Goal: Check status: Check status

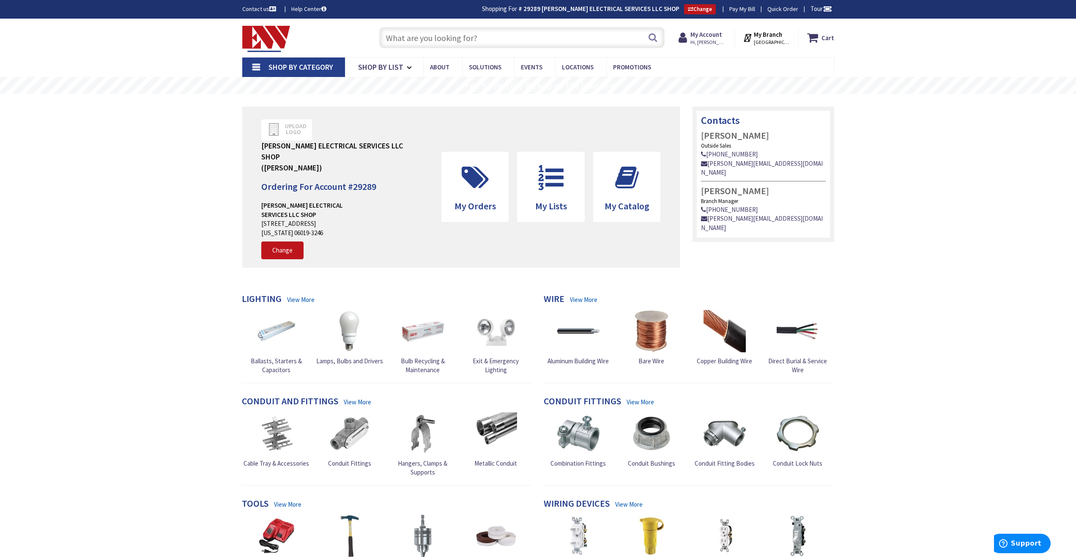
type input "[PERSON_NAME][GEOGRAPHIC_DATA], [GEOGRAPHIC_DATA]"
click at [484, 177] on icon at bounding box center [475, 177] width 36 height 25
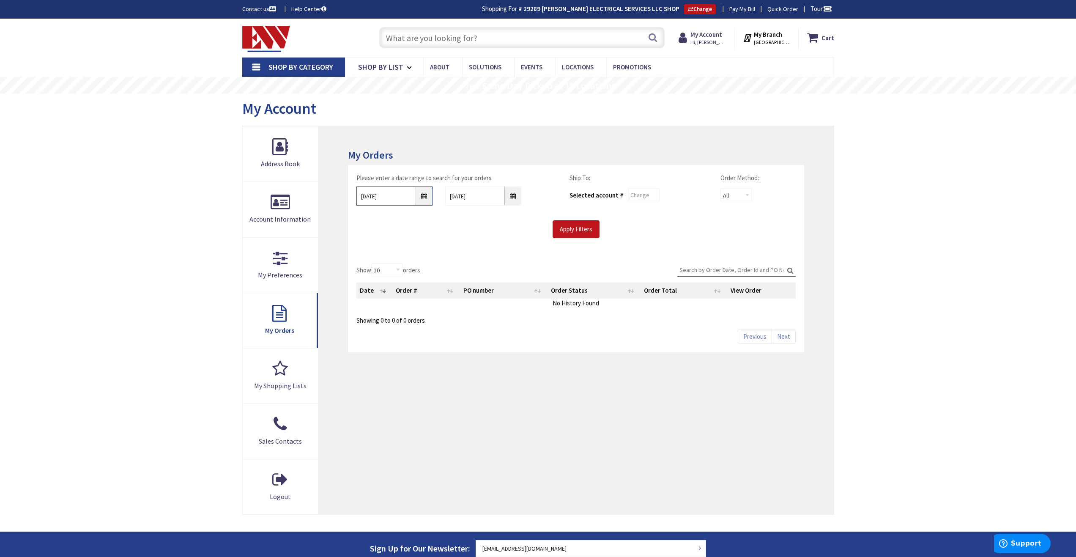
click at [427, 200] on input "9/26/2025" at bounding box center [394, 195] width 76 height 19
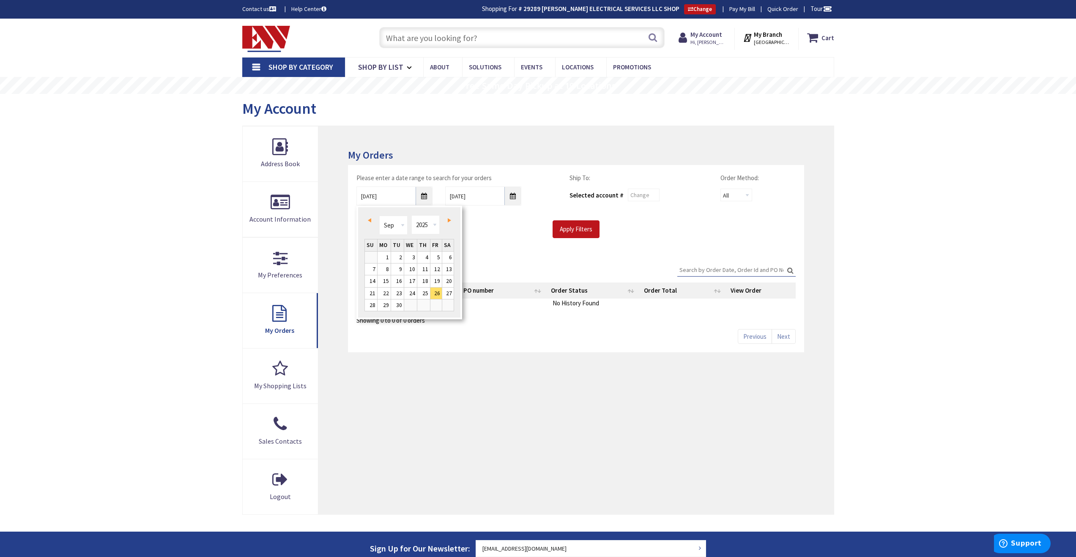
click at [372, 220] on link "Prev" at bounding box center [370, 219] width 11 height 11
type input "05/22/2025"
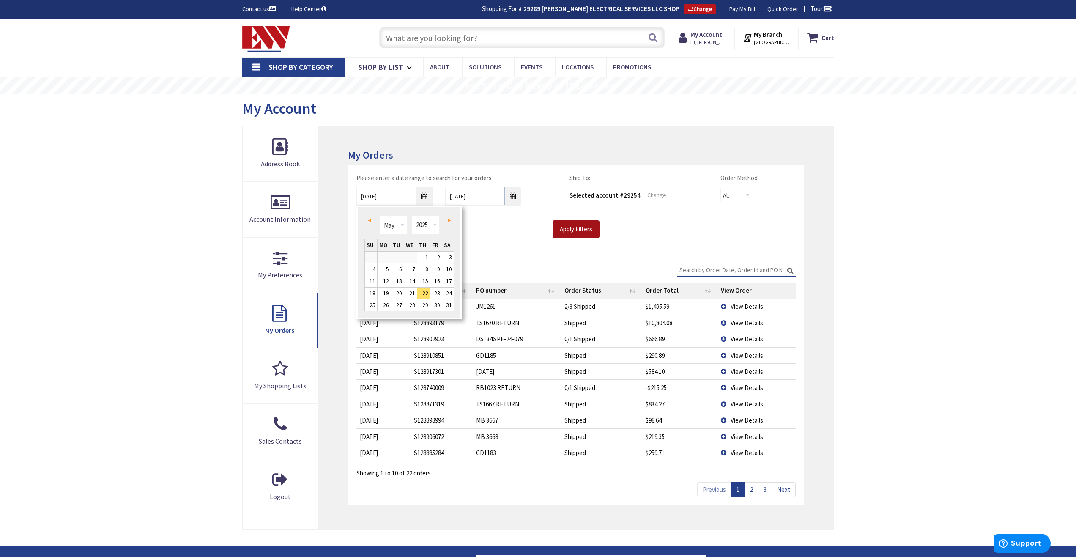
click at [576, 230] on input "Apply Filters" at bounding box center [576, 229] width 47 height 18
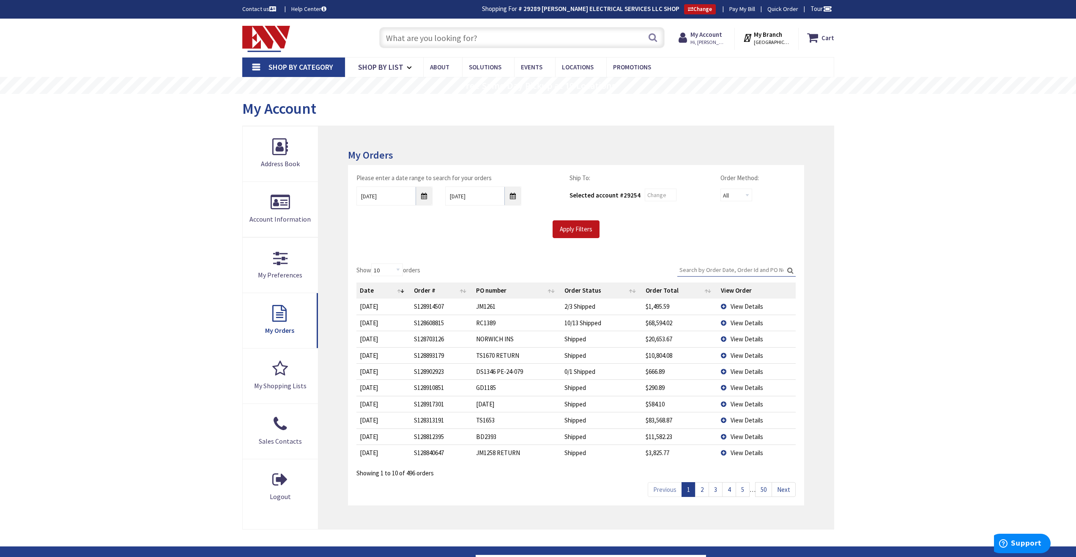
click at [723, 269] on input "Search:" at bounding box center [736, 269] width 118 height 13
click at [712, 268] on input "Search:" at bounding box center [736, 269] width 118 height 13
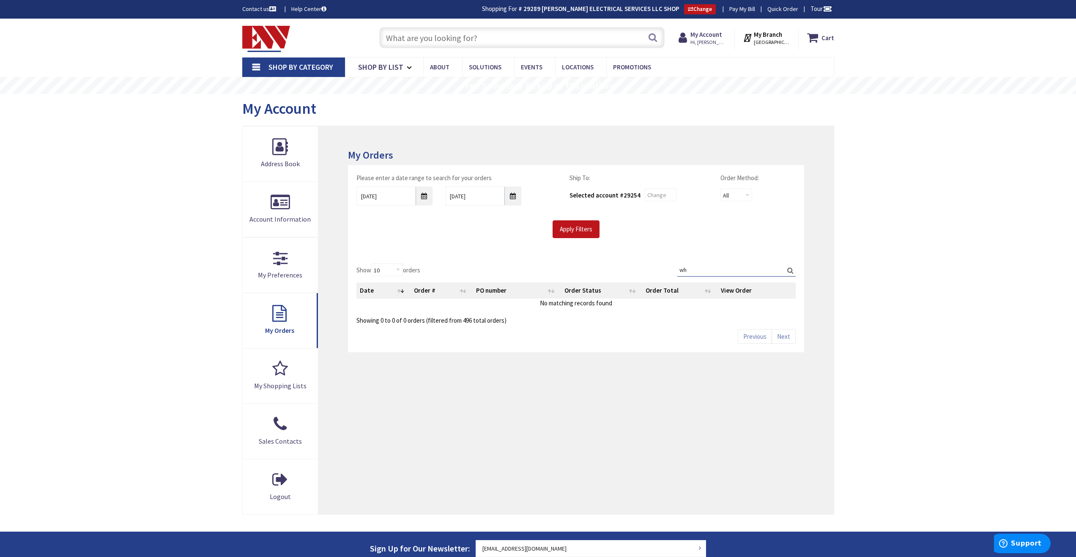
type input "w"
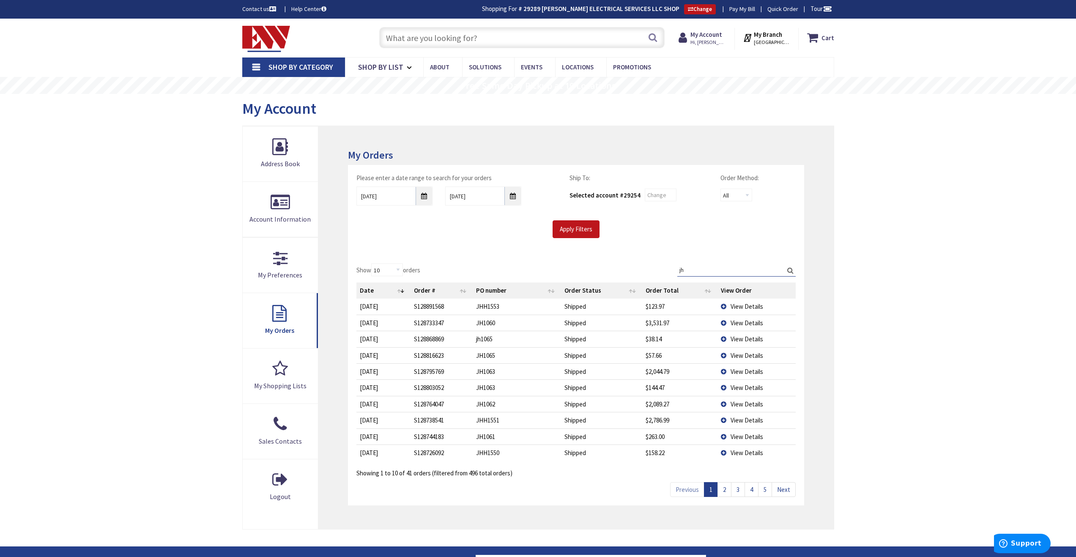
type input "jh"
click at [722, 306] on td "View Details" at bounding box center [756, 306] width 78 height 16
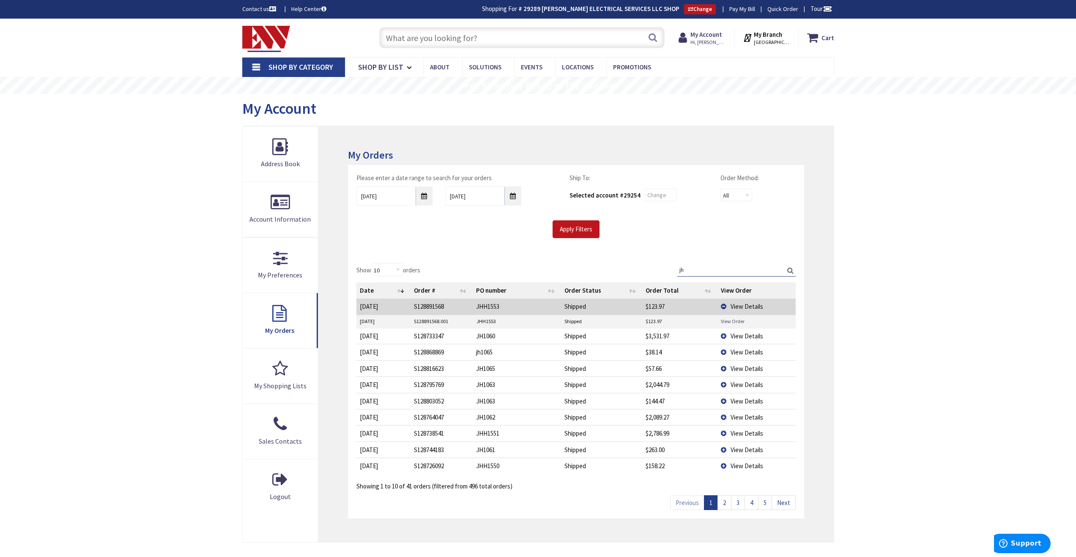
click at [730, 321] on link "View Order" at bounding box center [733, 320] width 24 height 7
click at [724, 337] on td "View Details" at bounding box center [756, 336] width 78 height 16
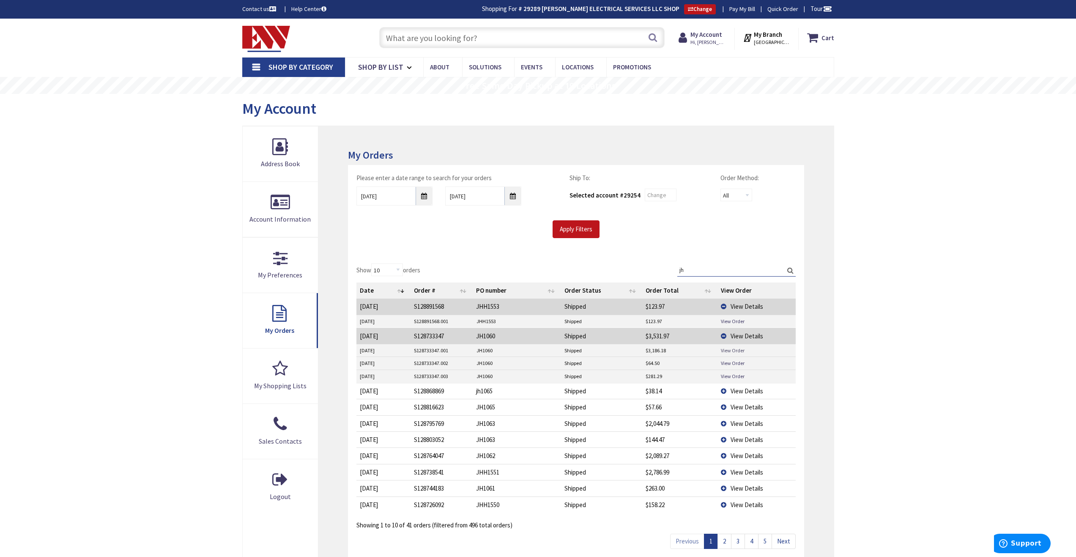
click at [729, 350] on link "View Order" at bounding box center [733, 350] width 24 height 7
click at [735, 364] on link "View Order" at bounding box center [733, 362] width 24 height 7
click at [736, 376] on link "View Order" at bounding box center [733, 375] width 24 height 7
click at [723, 391] on td "View Details" at bounding box center [756, 391] width 78 height 16
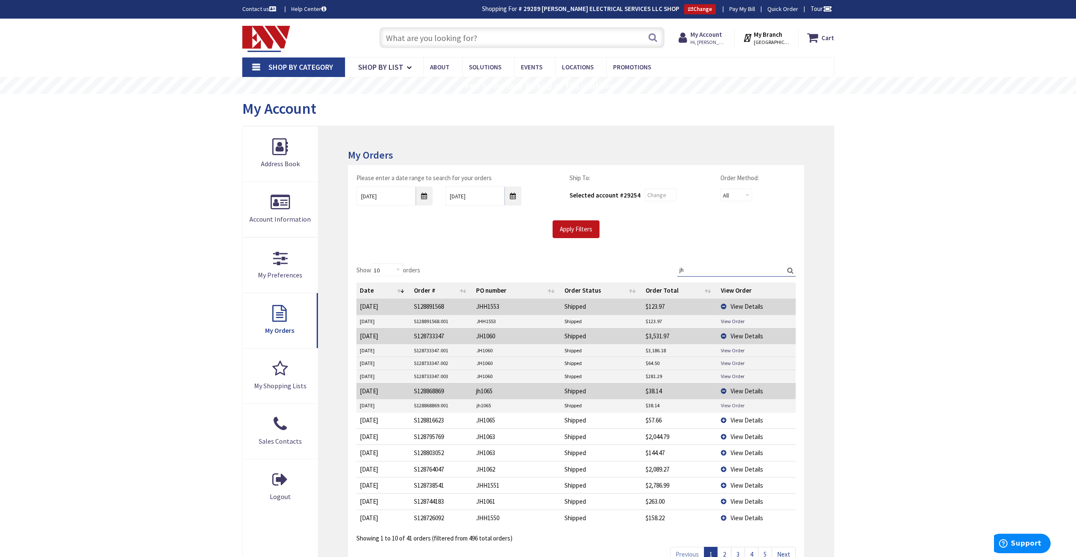
click at [731, 405] on link "View Order" at bounding box center [733, 405] width 24 height 7
click at [722, 421] on td "View Details" at bounding box center [756, 420] width 78 height 16
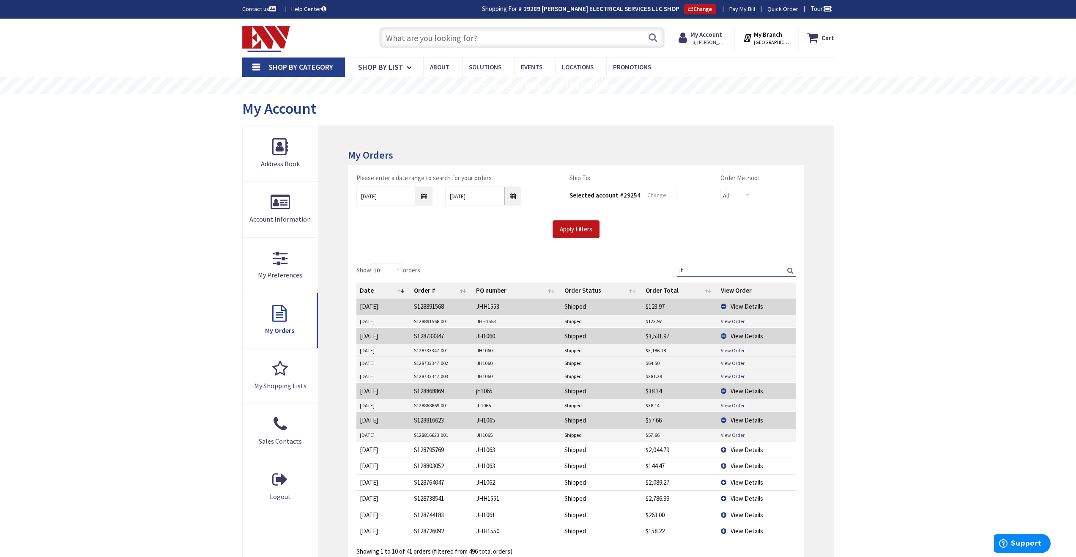
click at [730, 434] on link "View Order" at bounding box center [733, 434] width 24 height 7
click at [722, 449] on td "View Details" at bounding box center [756, 449] width 78 height 16
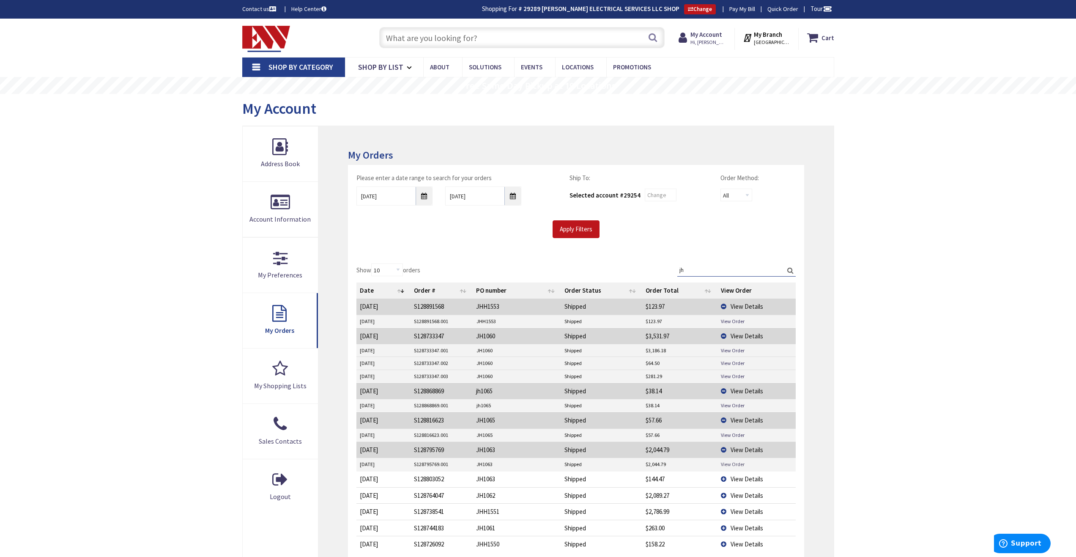
click at [731, 465] on link "View Order" at bounding box center [733, 463] width 24 height 7
click at [723, 479] on td "View Details" at bounding box center [756, 478] width 78 height 16
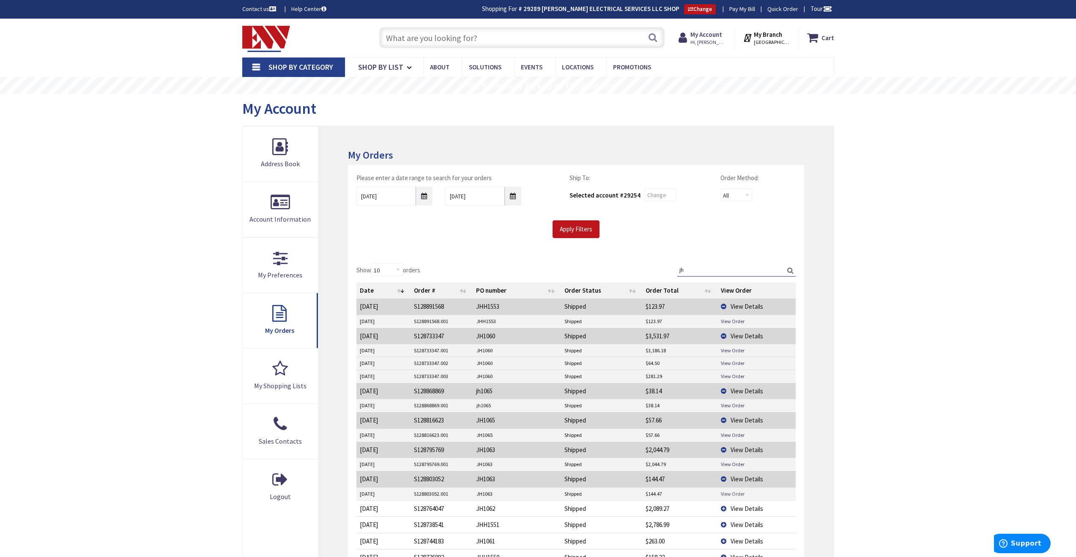
click at [729, 495] on link "View Order" at bounding box center [733, 493] width 24 height 7
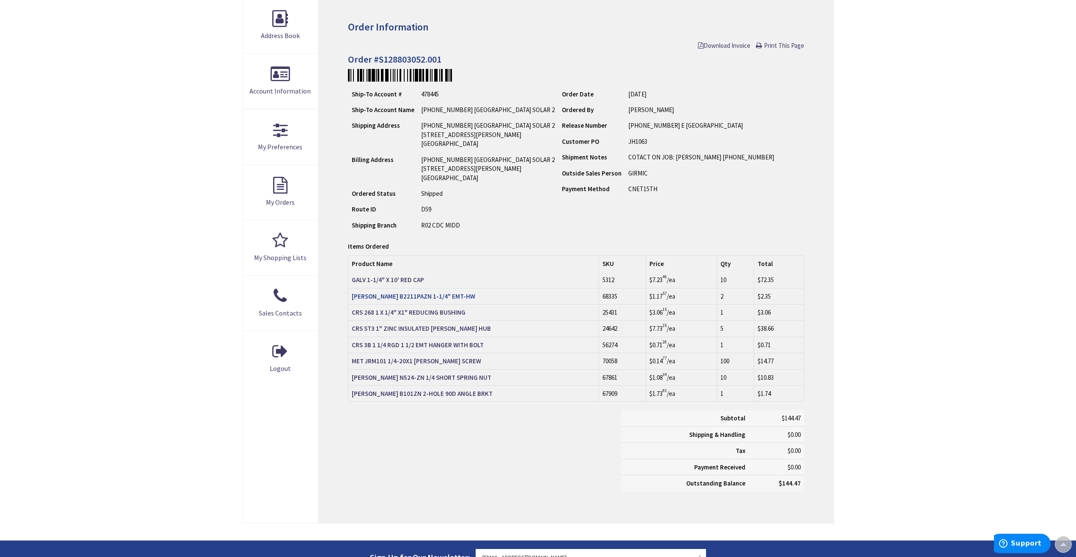
scroll to position [128, 0]
